Goal: Find specific page/section

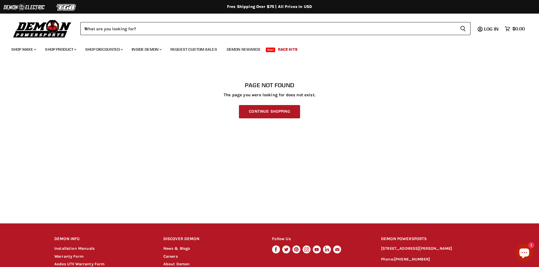
scroll to position [72, 0]
